Goal: Task Accomplishment & Management: Complete application form

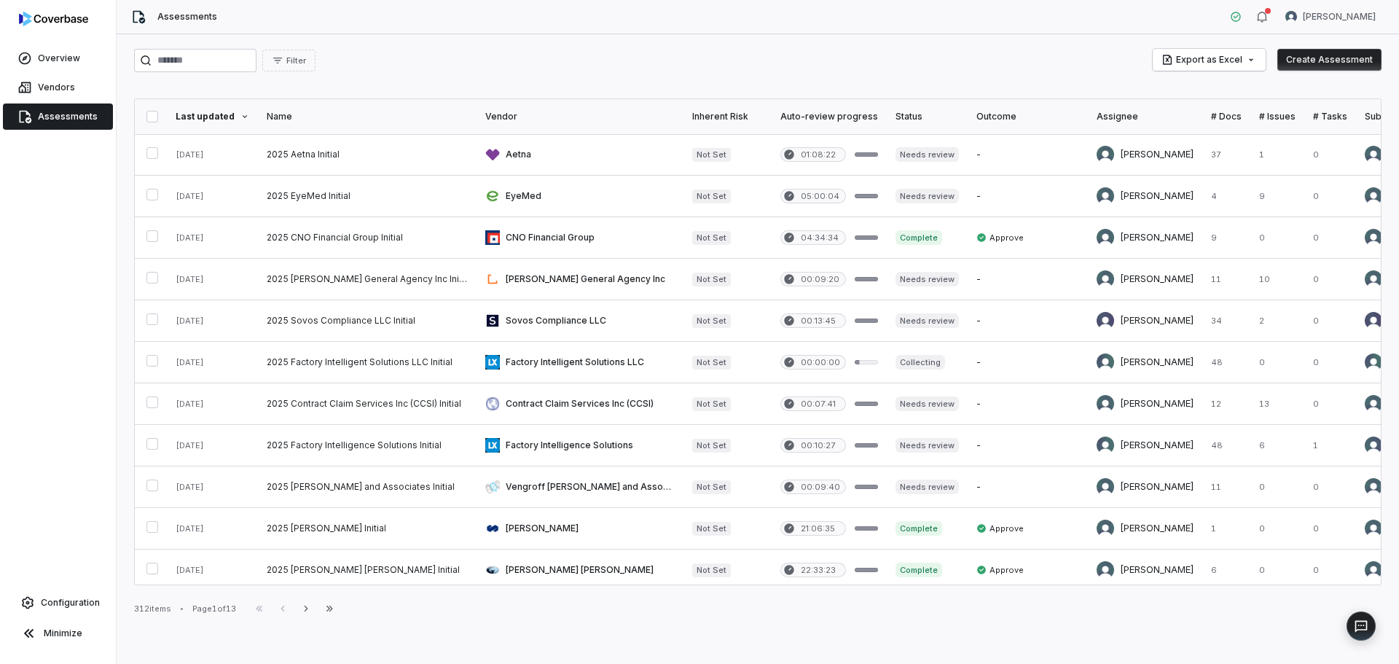
click at [67, 90] on span "Vendors" at bounding box center [56, 88] width 37 height 12
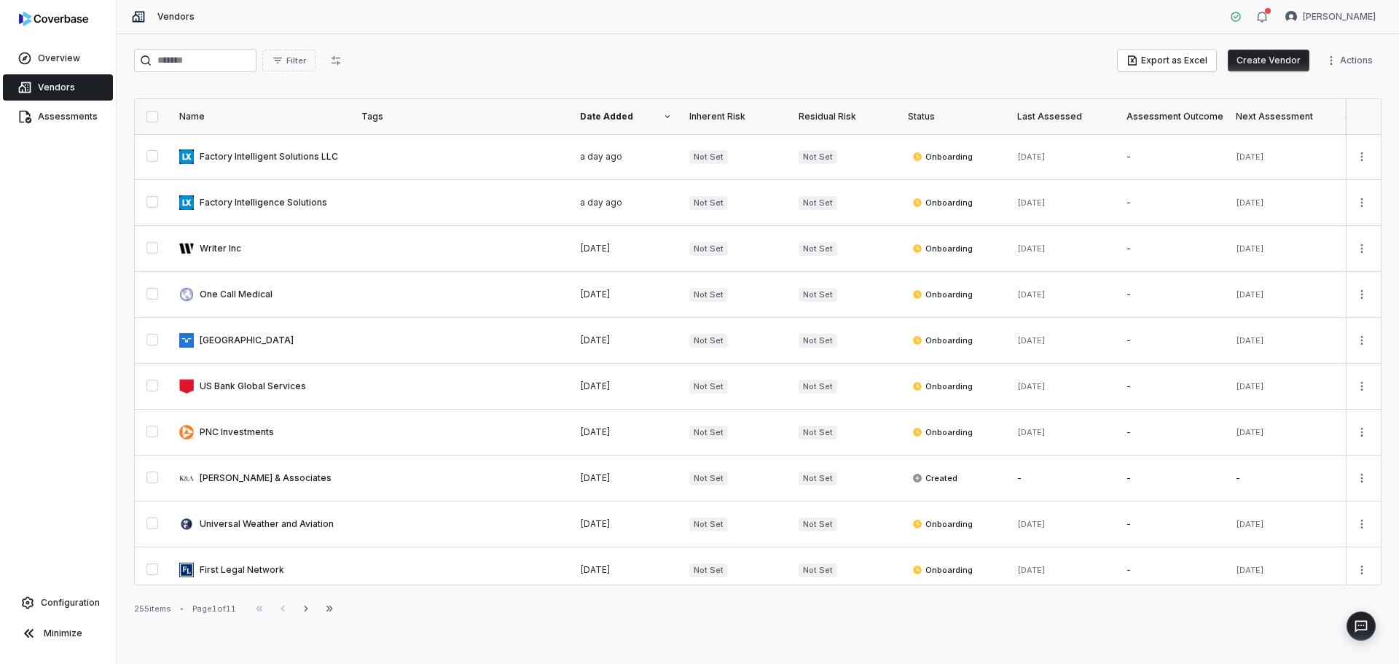
click at [1293, 59] on button "Create Vendor" at bounding box center [1269, 61] width 82 height 22
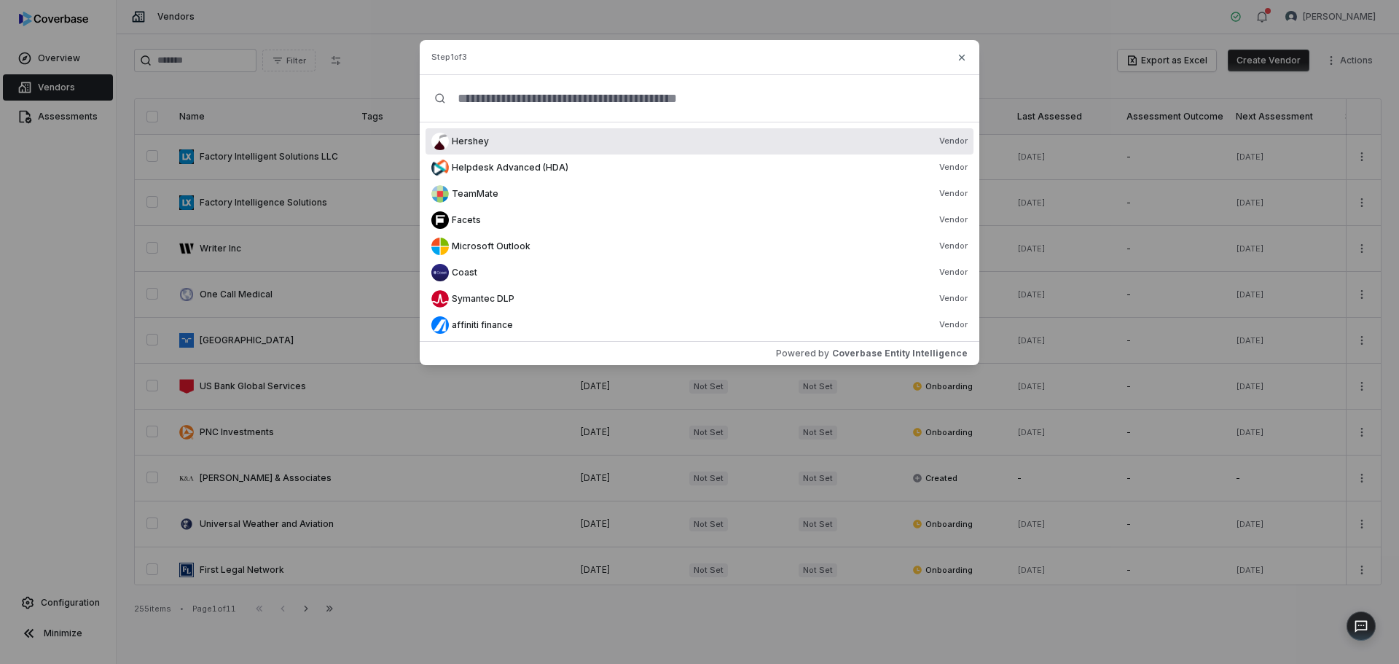
click at [719, 97] on input "text" at bounding box center [705, 98] width 519 height 47
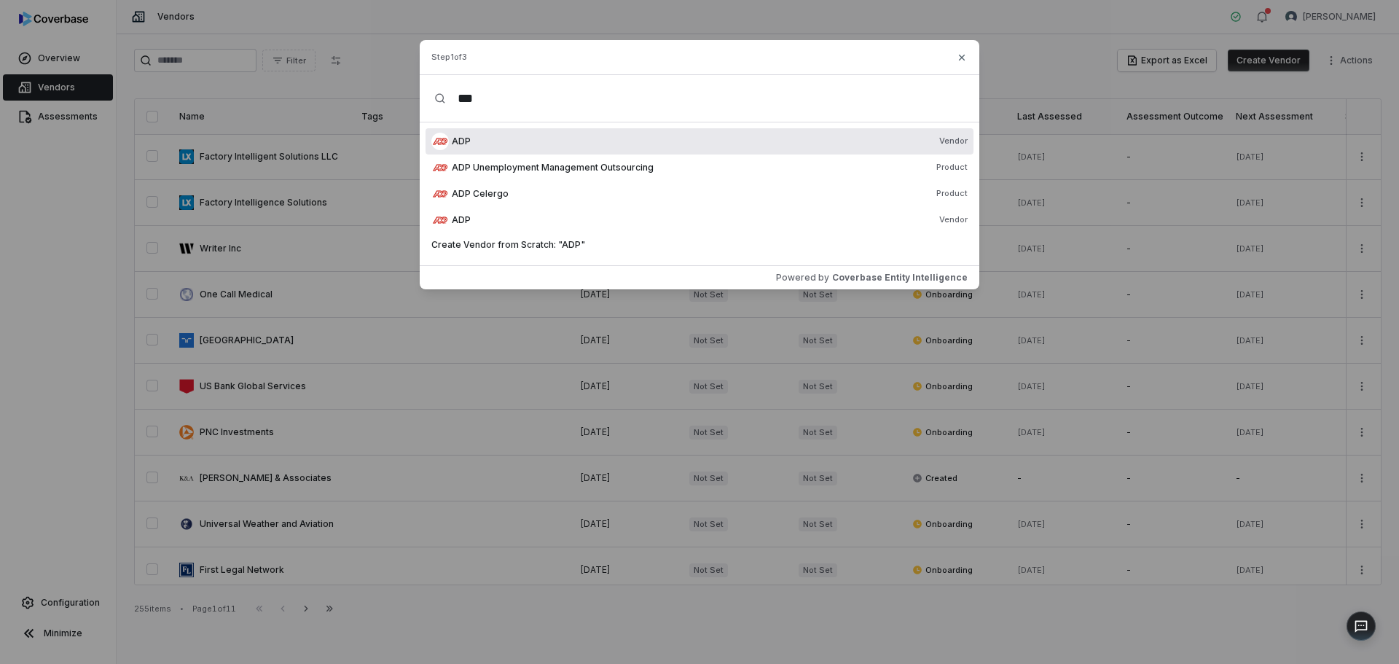
type input "***"
click at [587, 142] on div "ADP Vendor" at bounding box center [710, 142] width 516 height 12
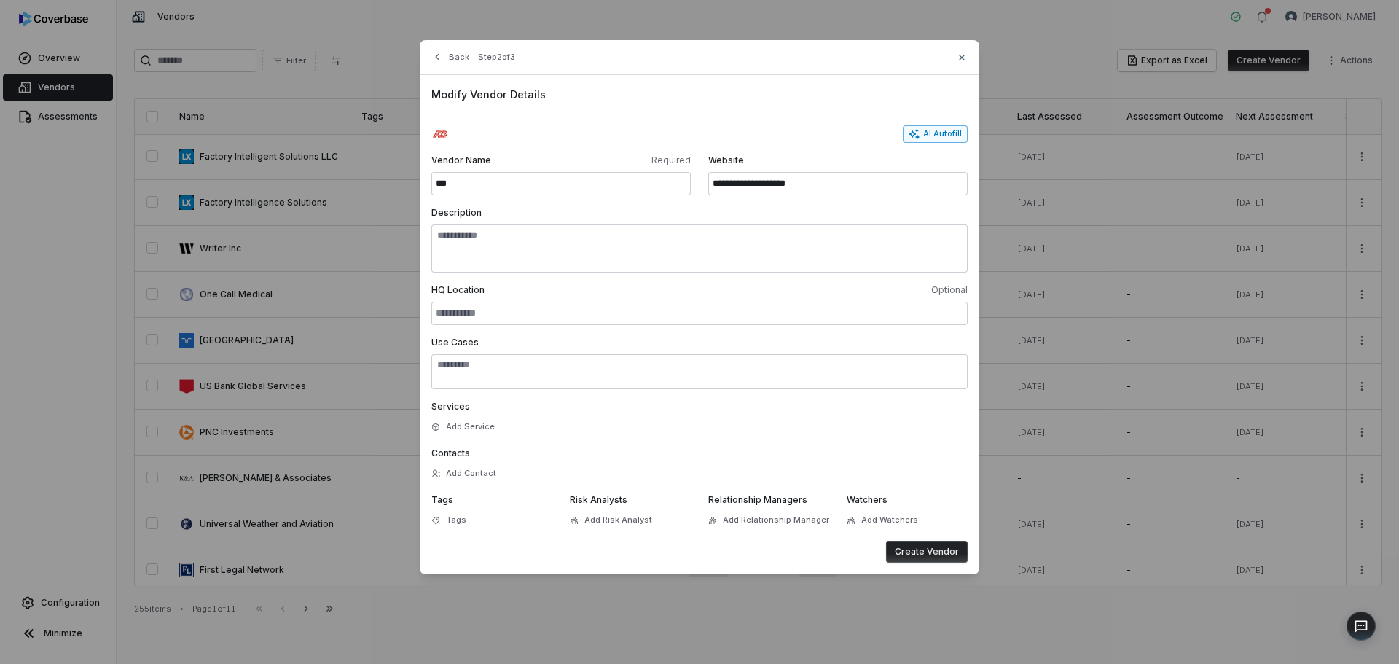
click at [937, 130] on button "AI Autofill" at bounding box center [935, 133] width 65 height 17
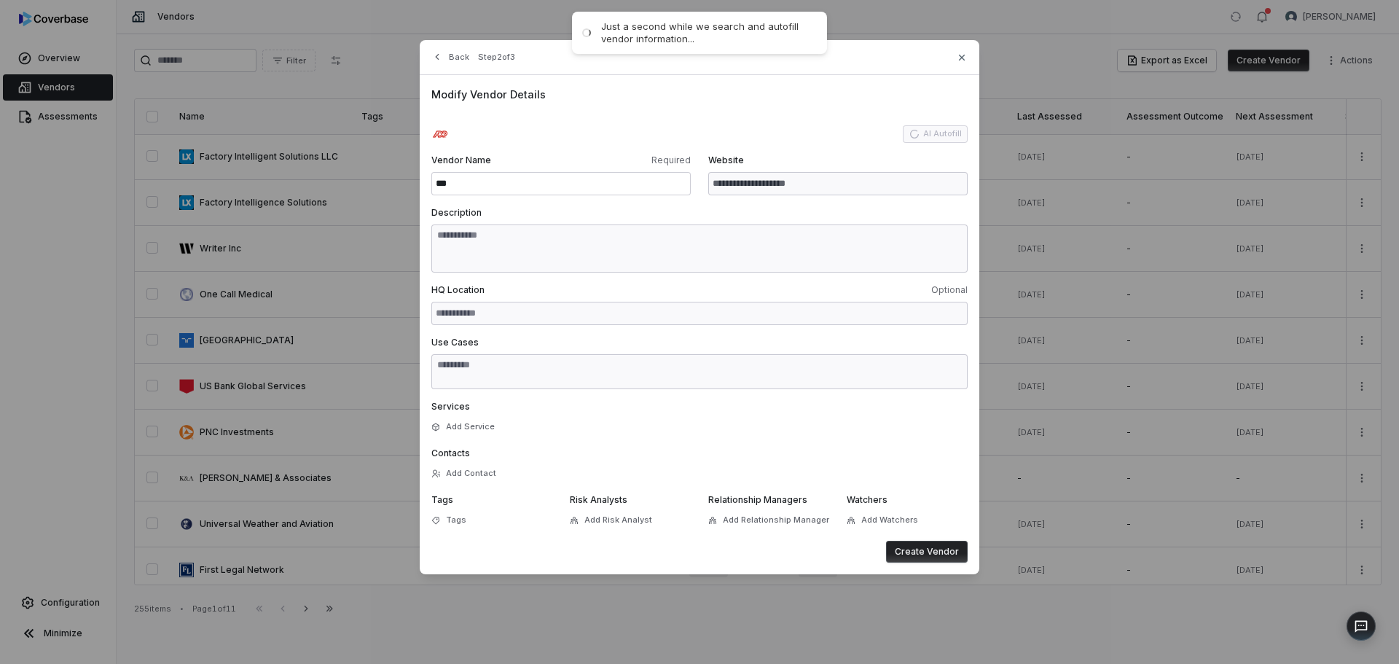
type input "**********"
type textarea "**********"
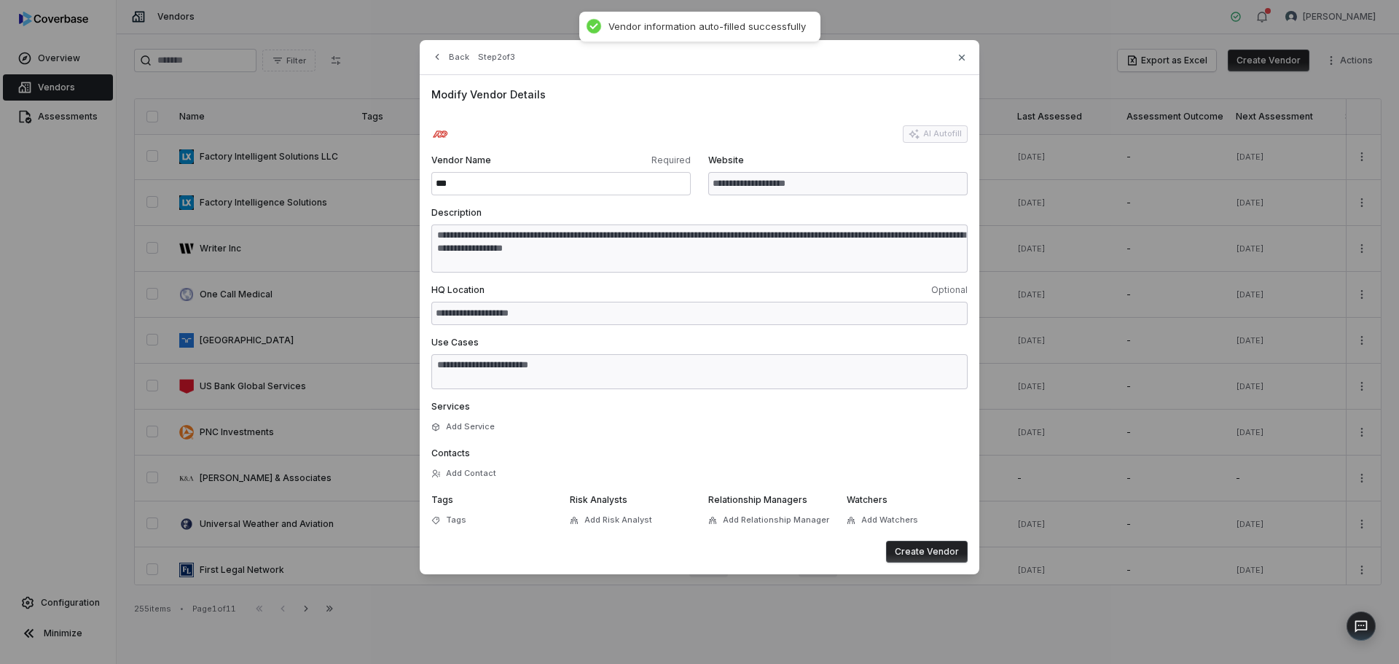
type textarea "**********"
click at [935, 546] on button "Create Vendor" at bounding box center [927, 552] width 82 height 22
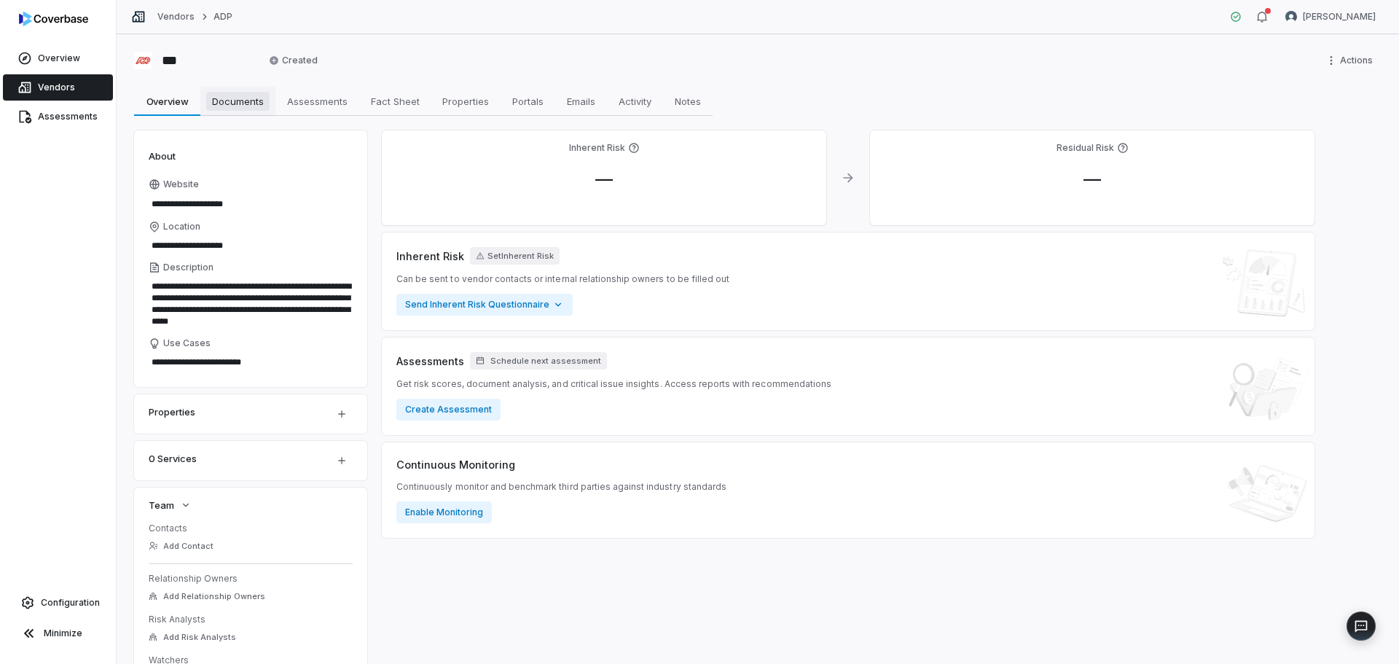
click at [246, 99] on span "Documents" at bounding box center [237, 101] width 63 height 19
type textarea "*"
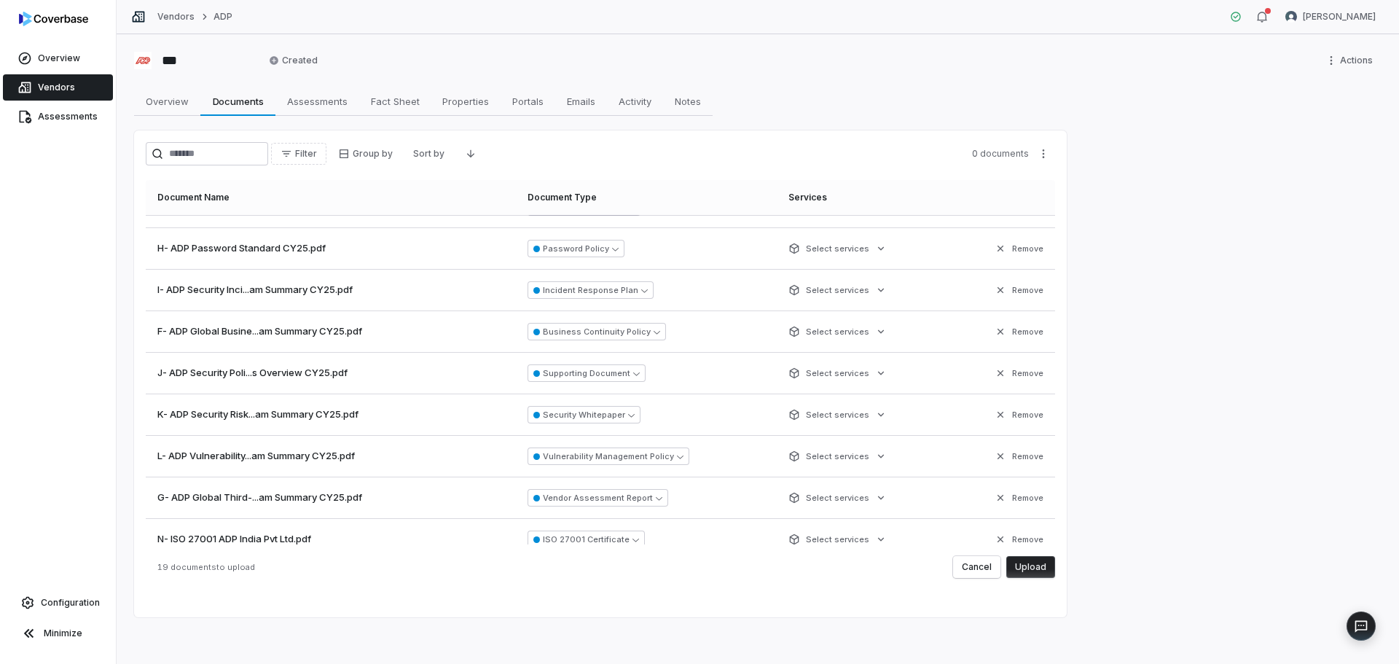
scroll to position [459, 0]
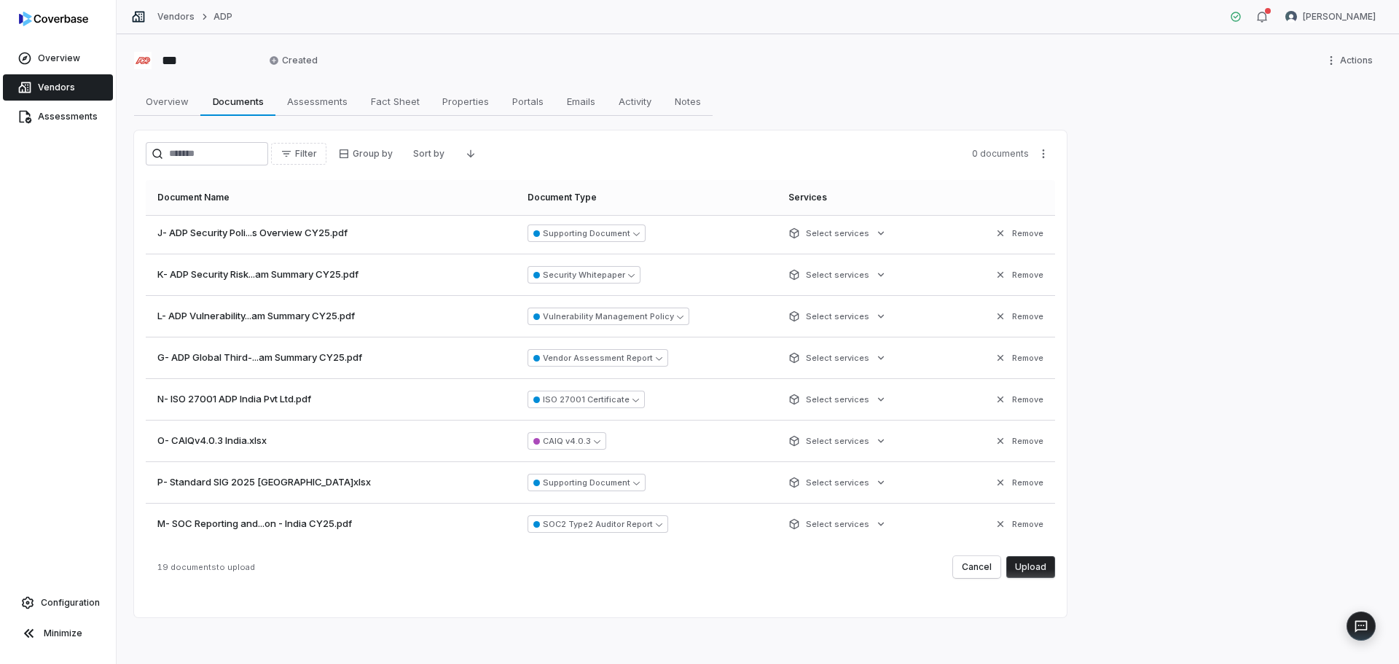
click at [1039, 568] on button "Upload" at bounding box center [1030, 567] width 49 height 22
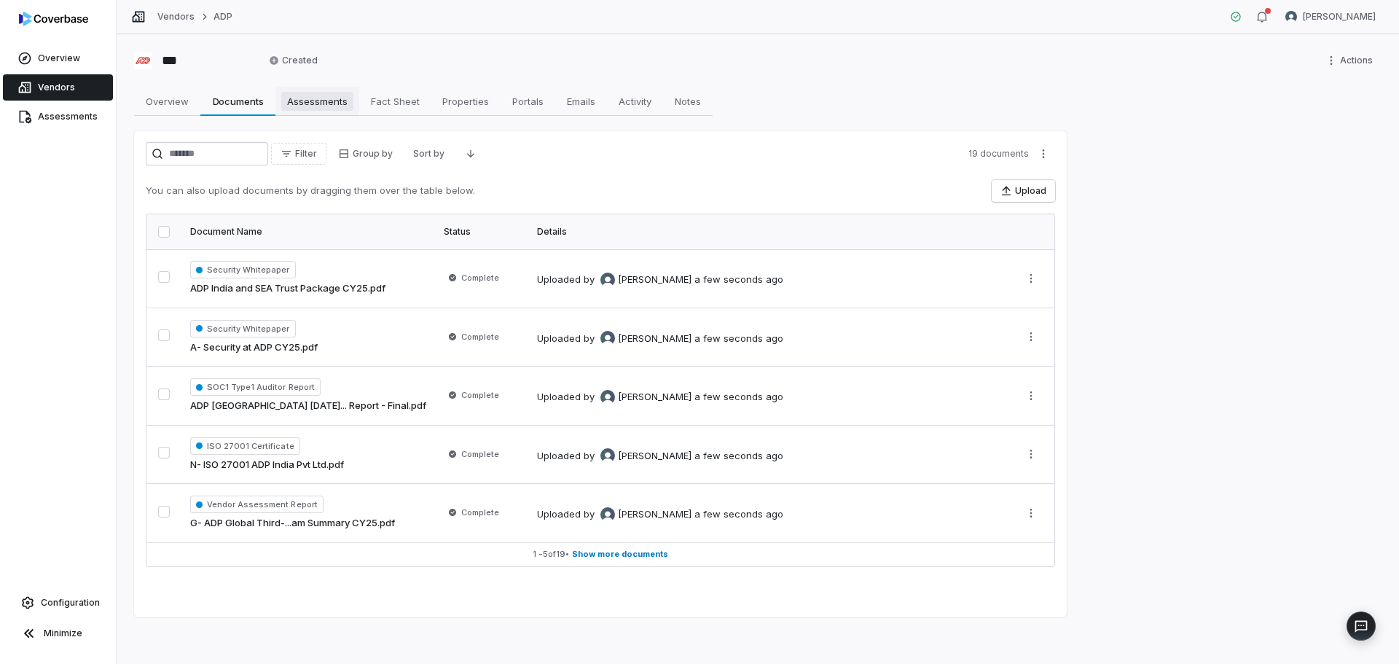
click at [304, 94] on span "Assessments" at bounding box center [317, 101] width 72 height 19
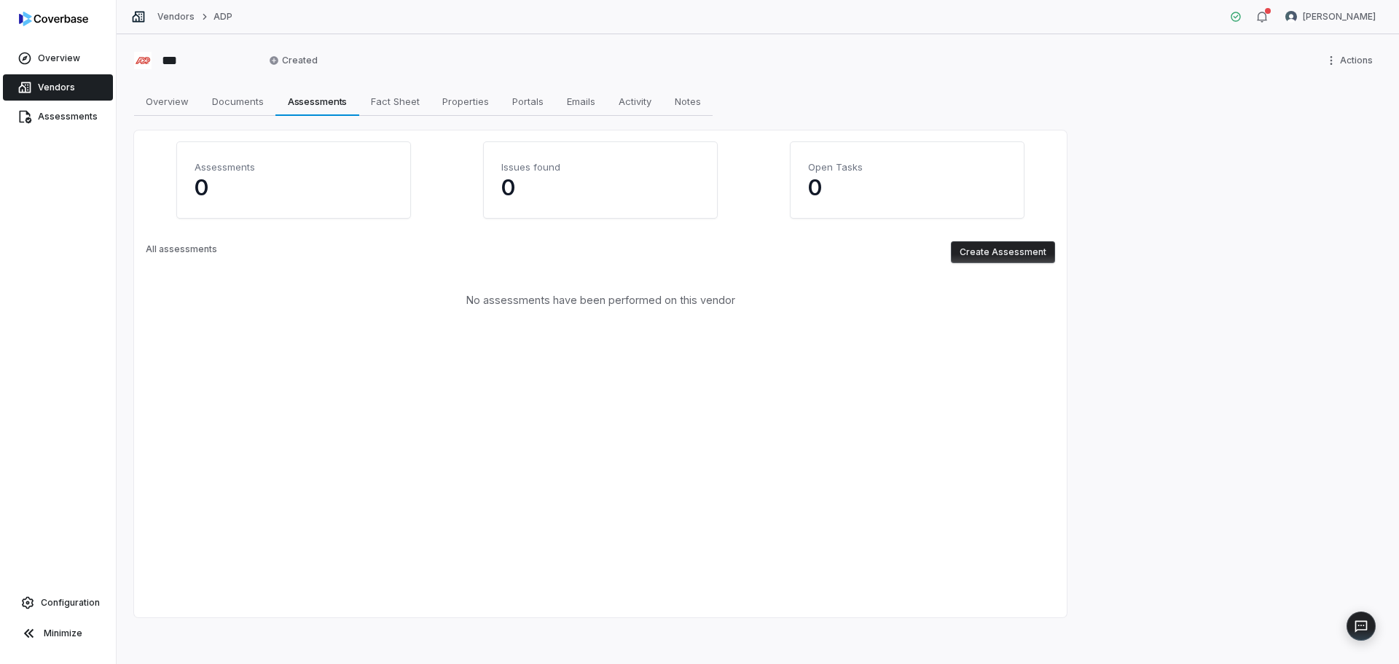
click at [1003, 258] on button "Create Assessment" at bounding box center [1003, 252] width 104 height 22
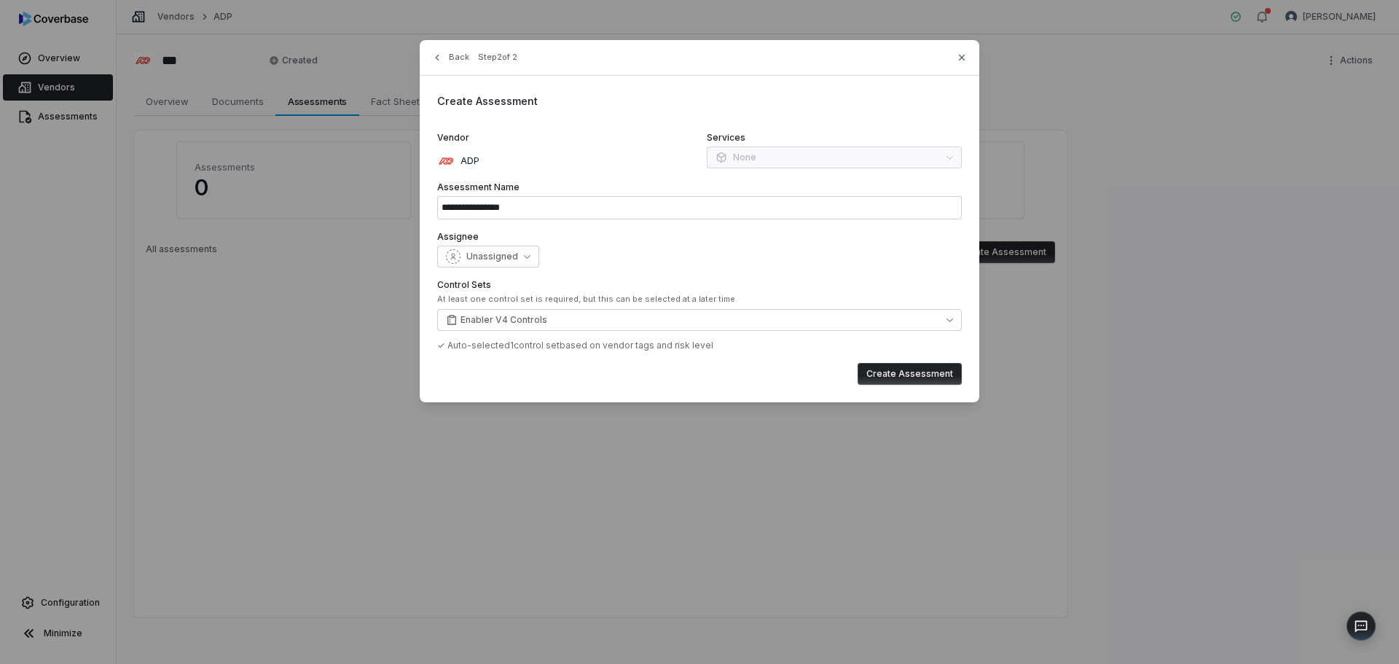
click at [939, 367] on button "Create Assessment" at bounding box center [910, 374] width 104 height 22
type input "**********"
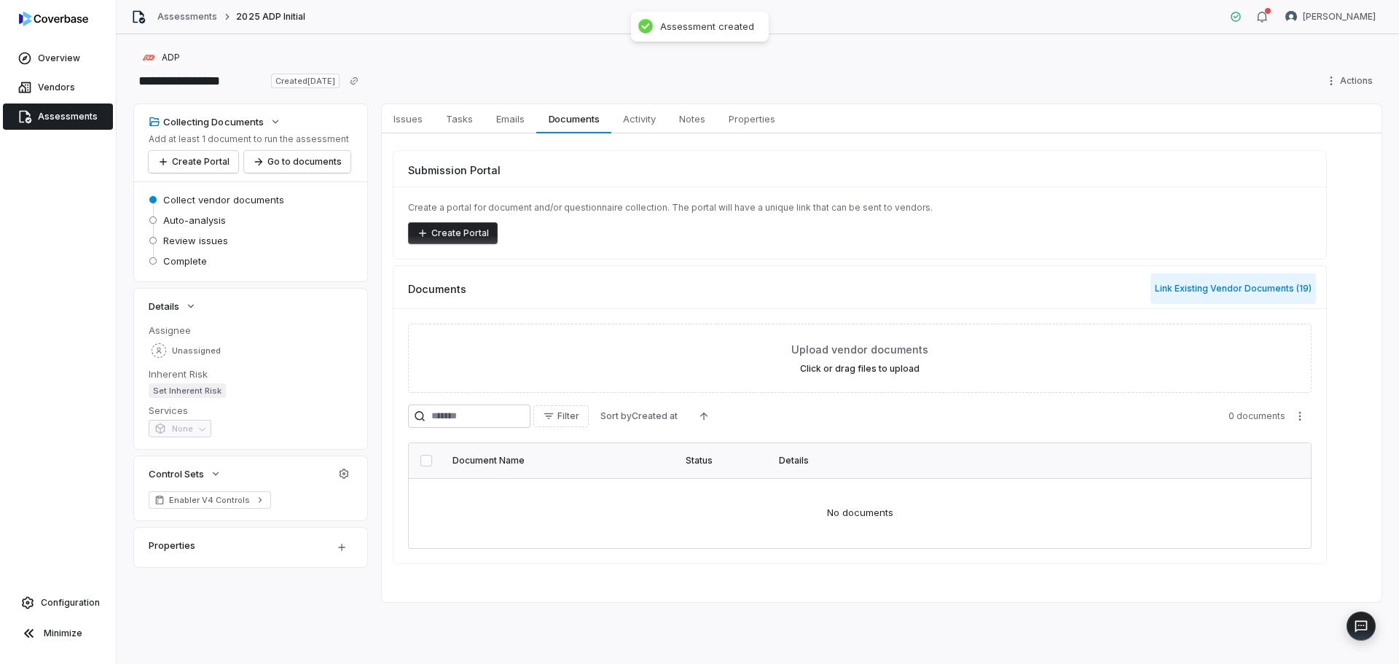
click at [1227, 294] on button "Link Existing Vendor Documents ( 19 )" at bounding box center [1233, 288] width 165 height 31
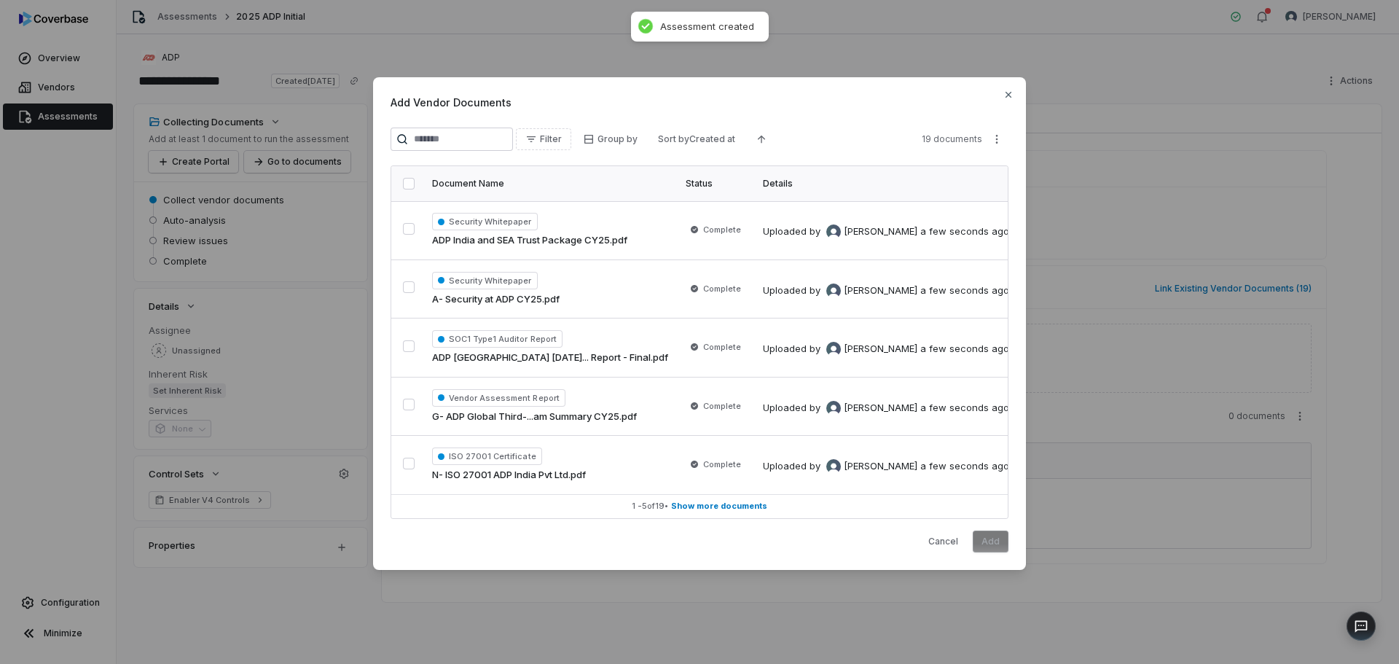
click at [409, 184] on button "button" at bounding box center [409, 184] width 12 height 12
click at [988, 549] on button "Add" at bounding box center [991, 542] width 36 height 22
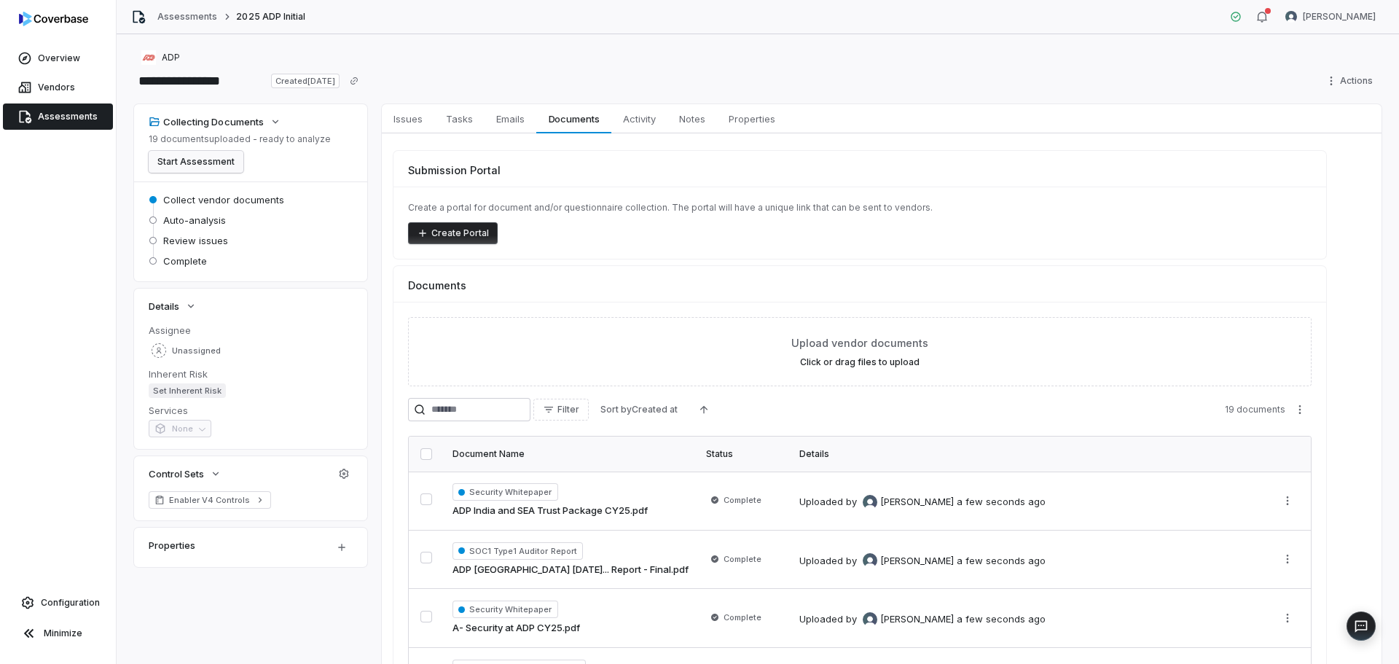
click at [215, 167] on button "Start Assessment" at bounding box center [196, 162] width 95 height 22
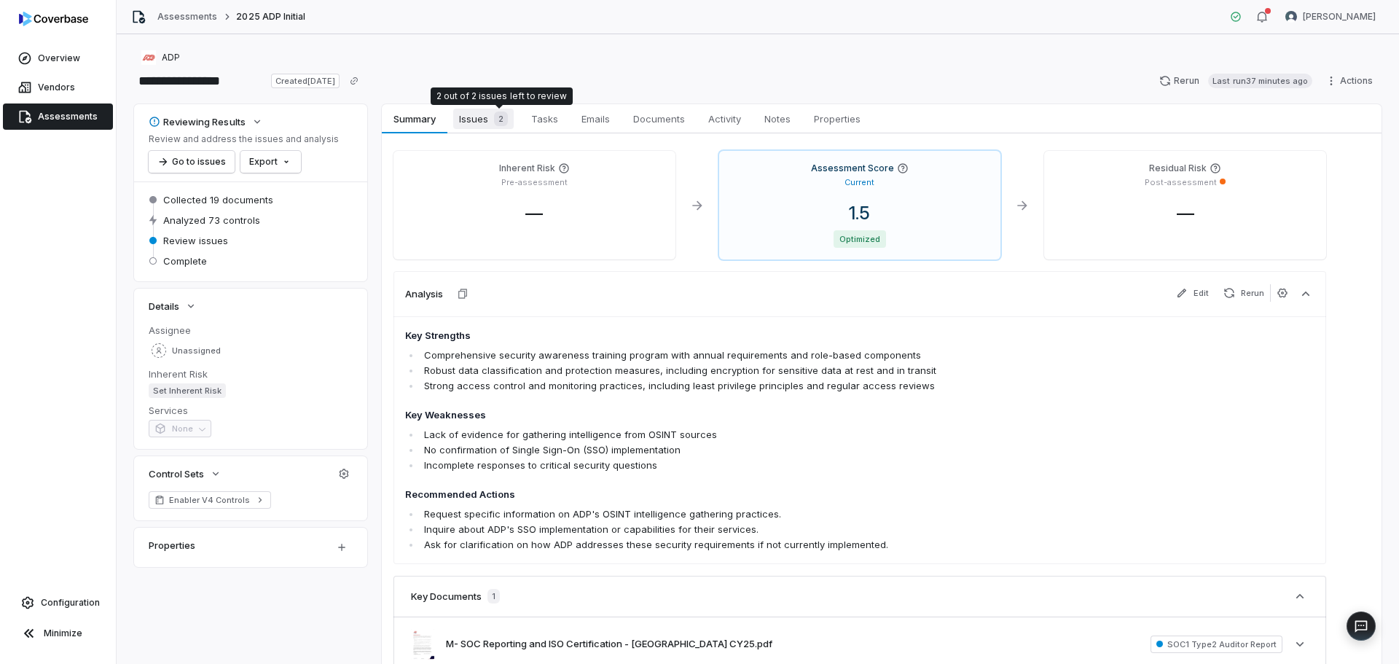
click at [504, 118] on span "2" at bounding box center [501, 119] width 14 height 15
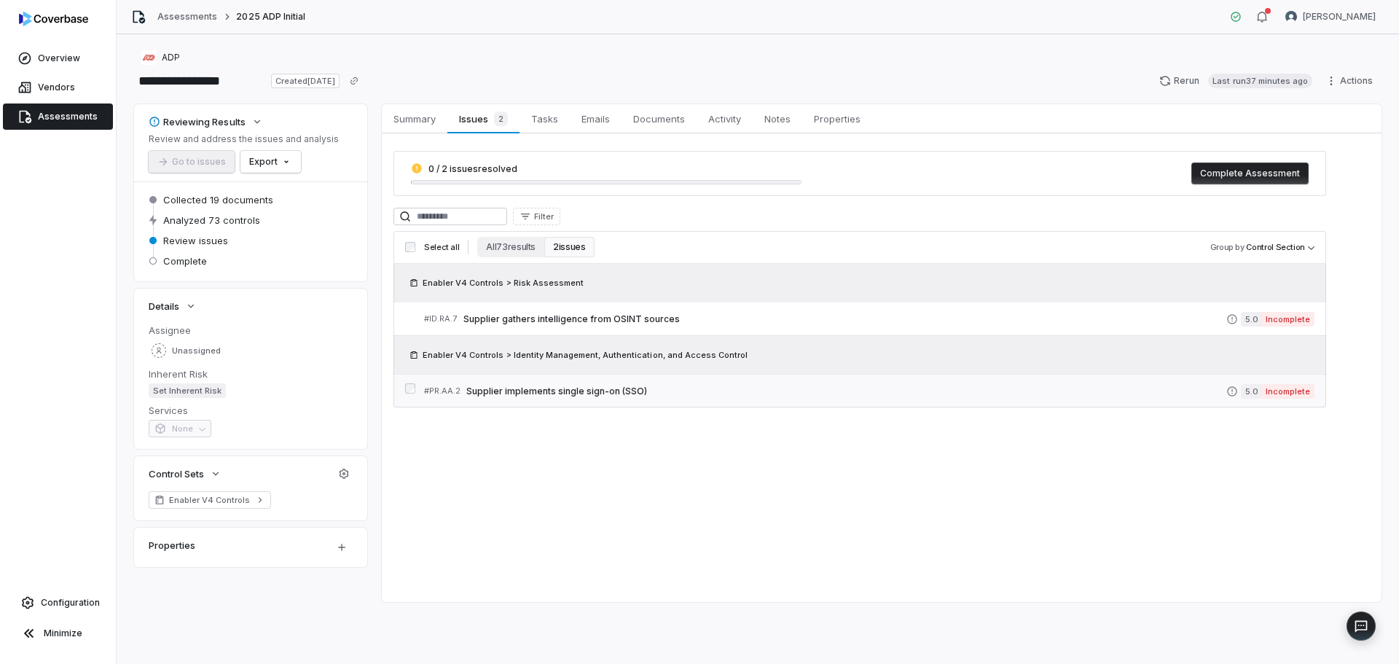
click at [561, 402] on link "# PR.AA.2 Supplier implements single sign-on (SSO) 5.0 Incomplete" at bounding box center [869, 391] width 891 height 33
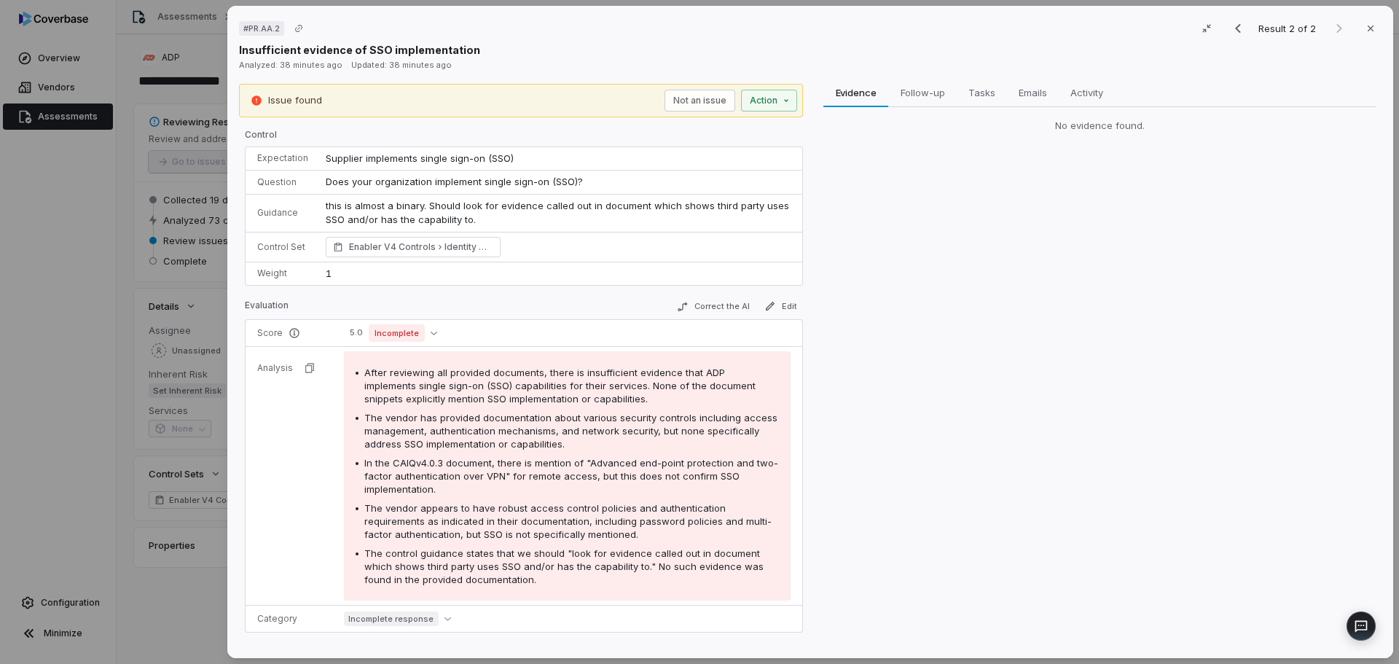
scroll to position [79, 0]
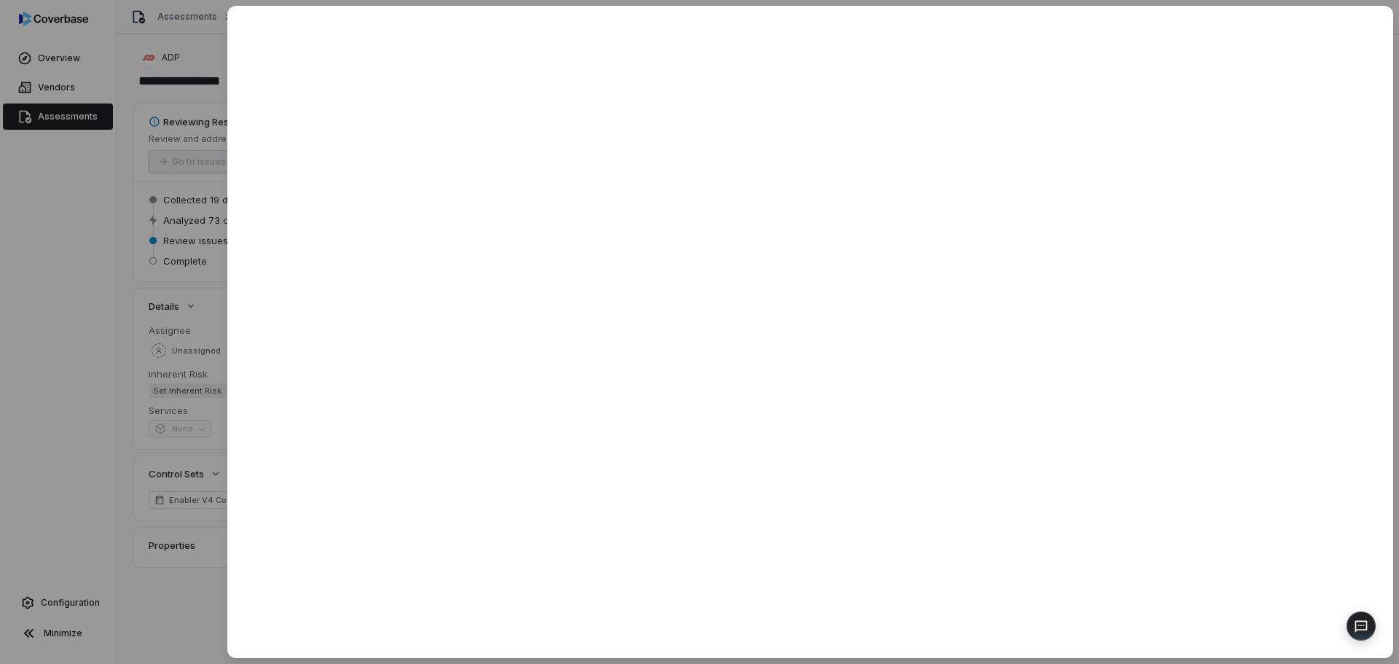
click at [60, 395] on div at bounding box center [699, 332] width 1399 height 664
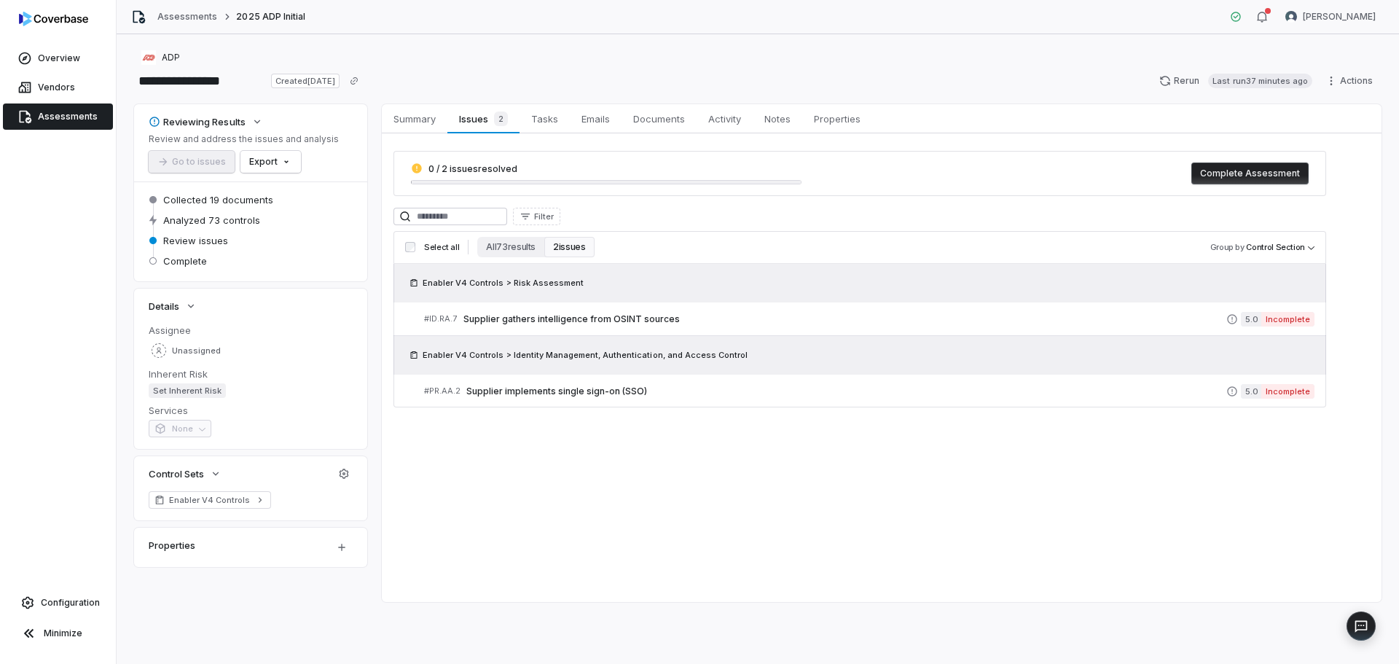
click at [53, 109] on link "Assessments" at bounding box center [58, 116] width 110 height 26
